Goal: Use online tool/utility: Utilize a website feature to perform a specific function

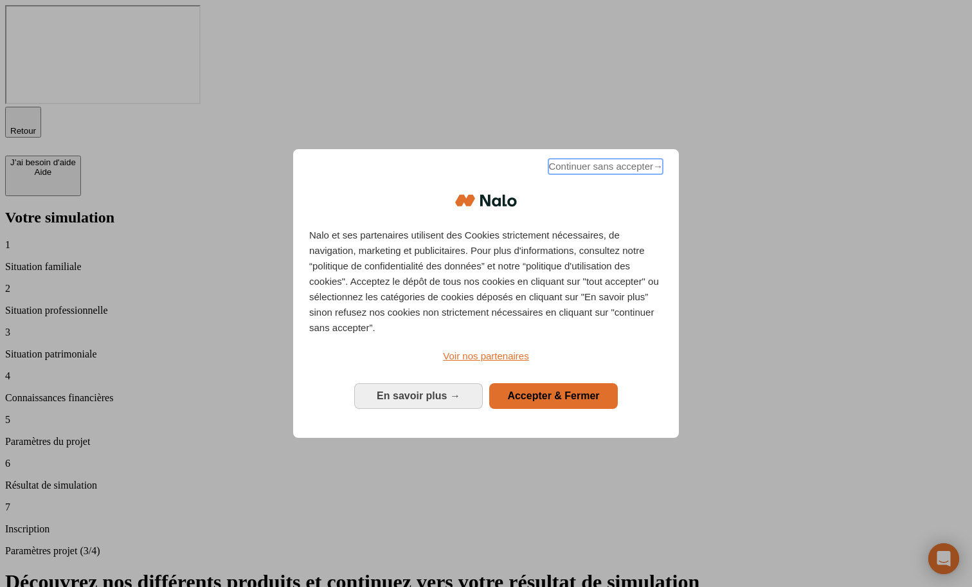
click at [614, 174] on span "Continuer sans accepter →" at bounding box center [605, 166] width 114 height 15
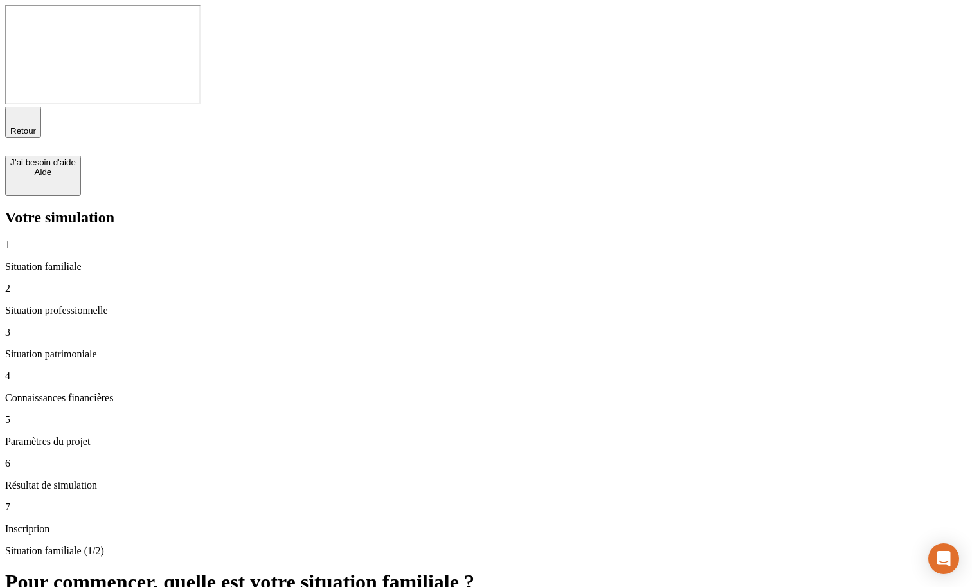
type input "1 000 000"
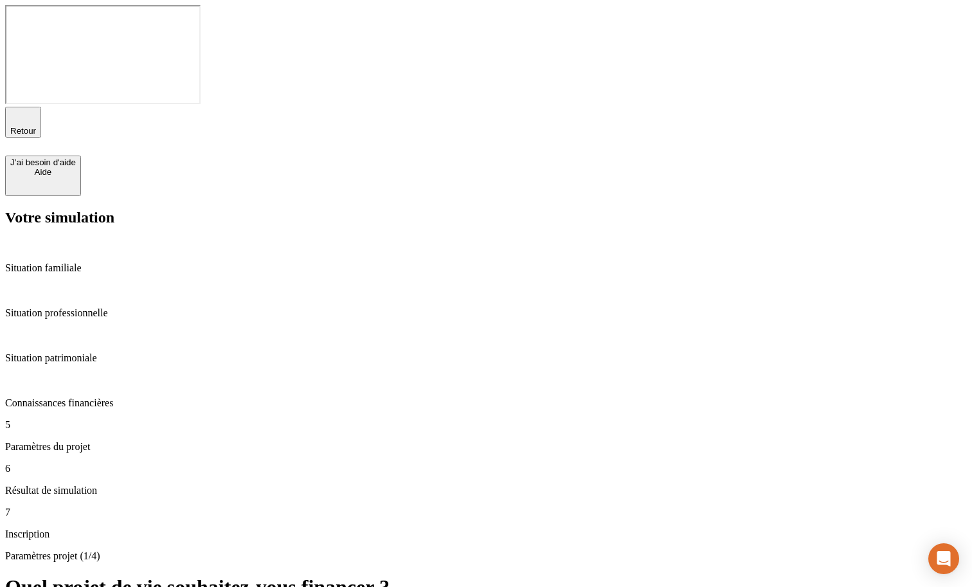
type input "43"
type input "65"
